Goal: Task Accomplishment & Management: Manage account settings

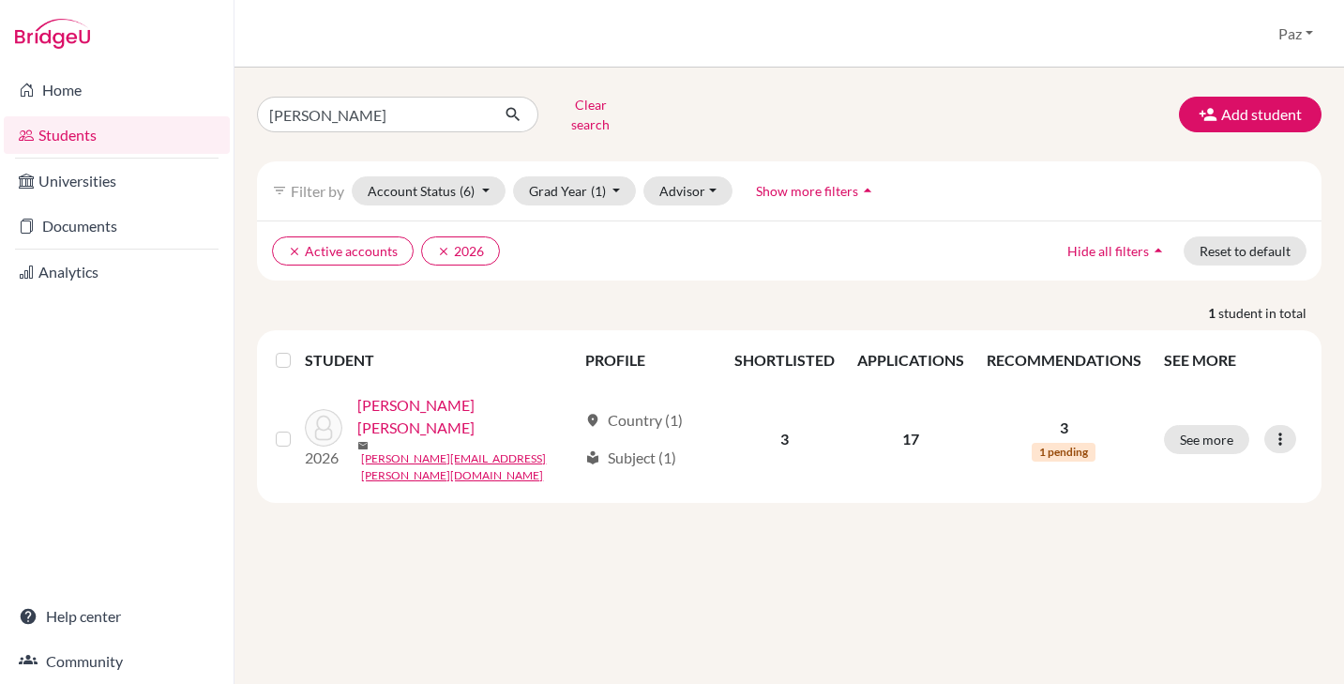
click at [79, 232] on link "Documents" at bounding box center [117, 226] width 226 height 38
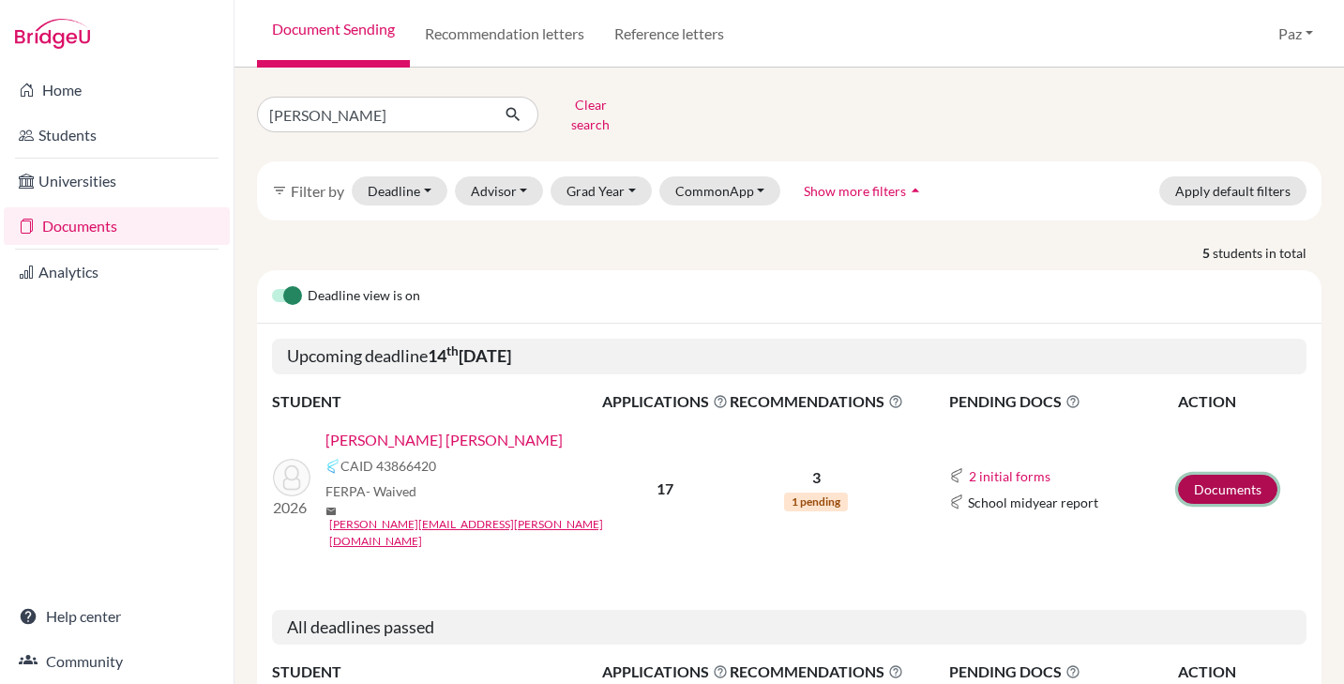
click at [1245, 475] on link "Documents" at bounding box center [1227, 489] width 99 height 29
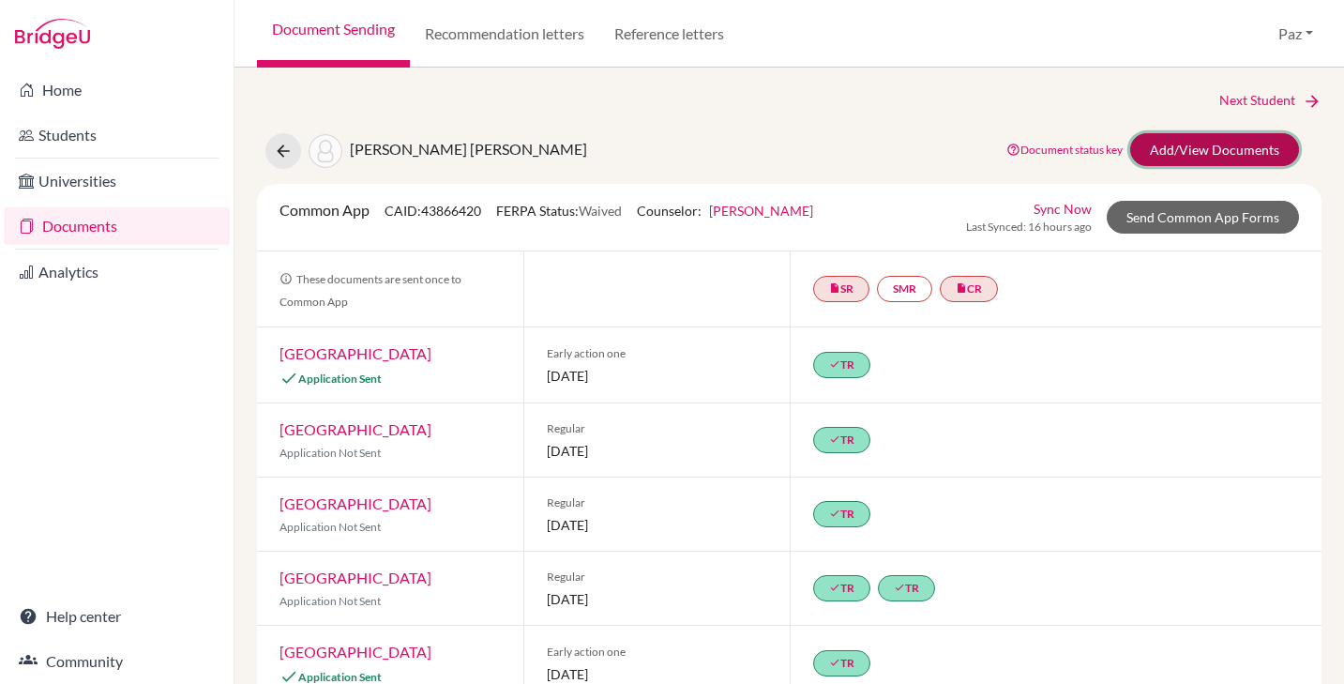
click at [1221, 146] on link "Add/View Documents" at bounding box center [1214, 149] width 169 height 33
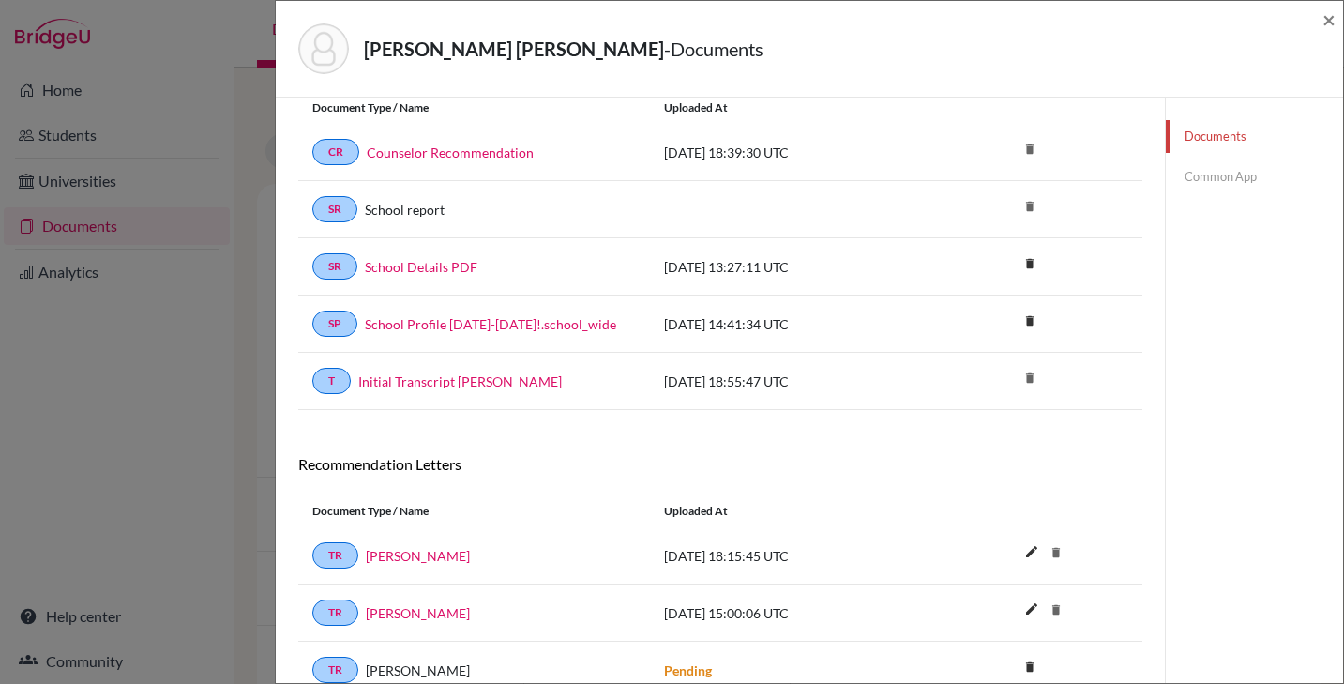
scroll to position [148, 0]
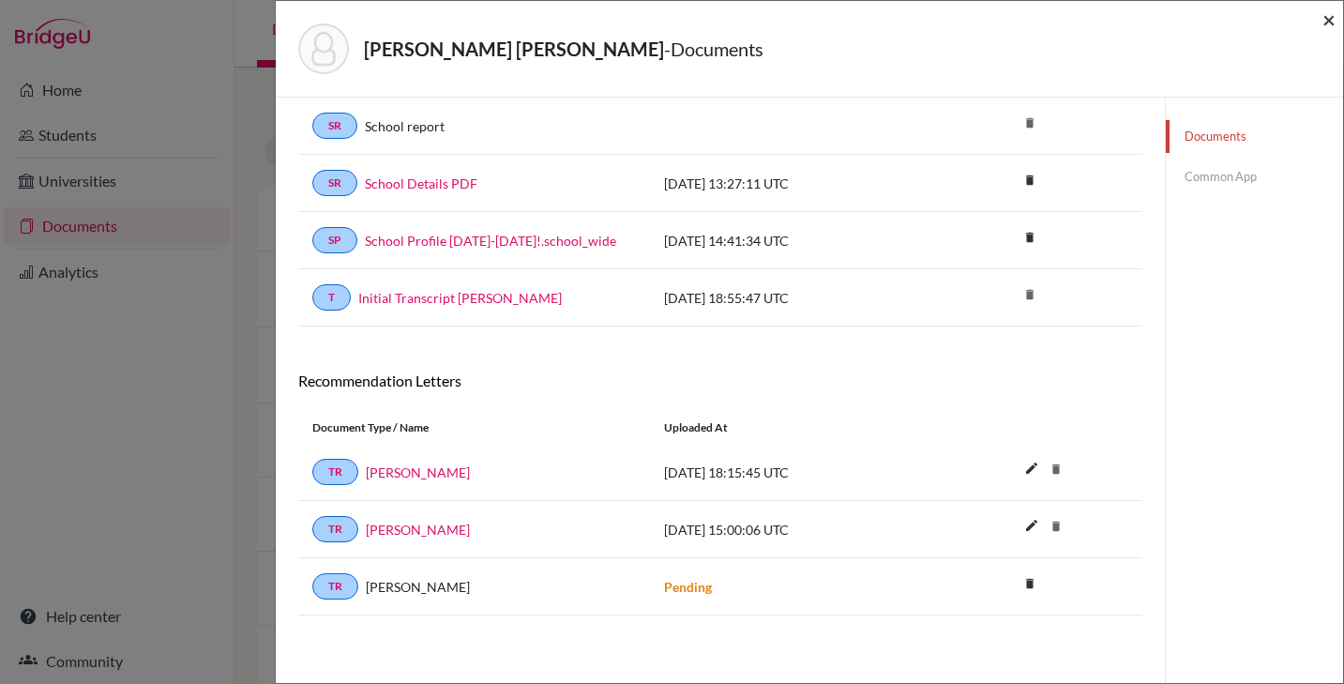
click at [1331, 15] on span "×" at bounding box center [1328, 19] width 13 height 27
